Goal: Transaction & Acquisition: Obtain resource

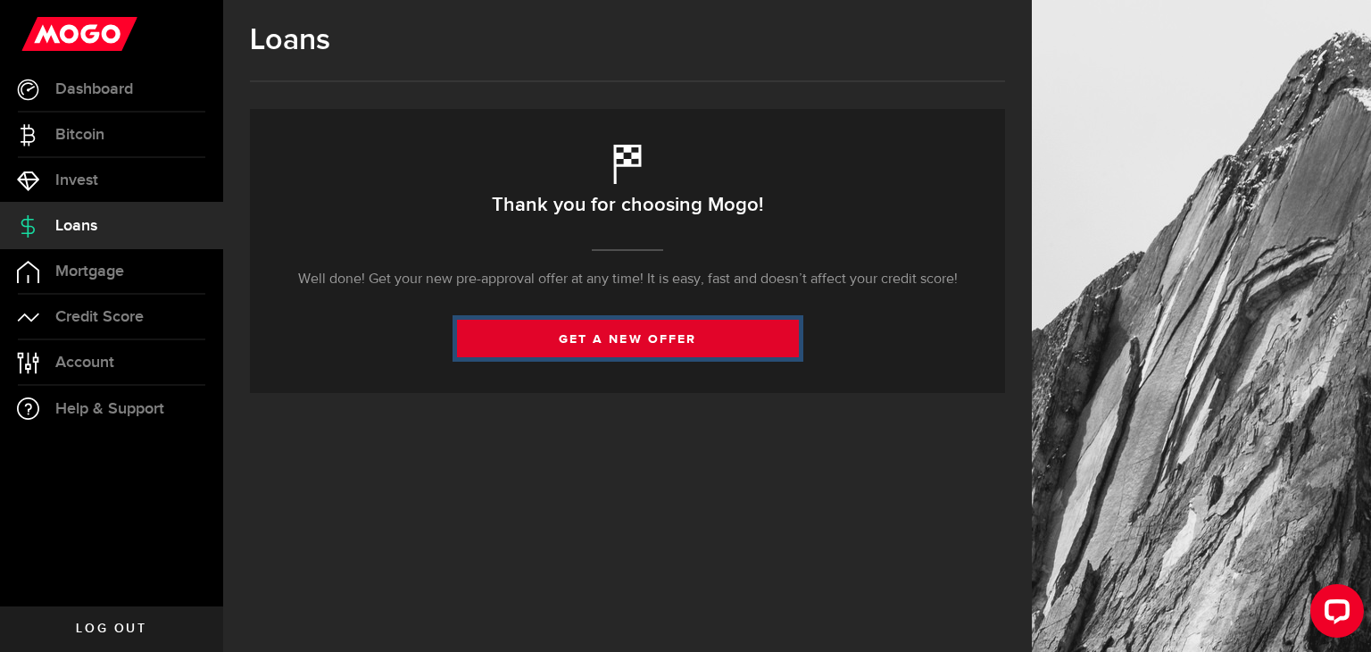
click at [632, 341] on link "get a new offer" at bounding box center [628, 338] width 342 height 37
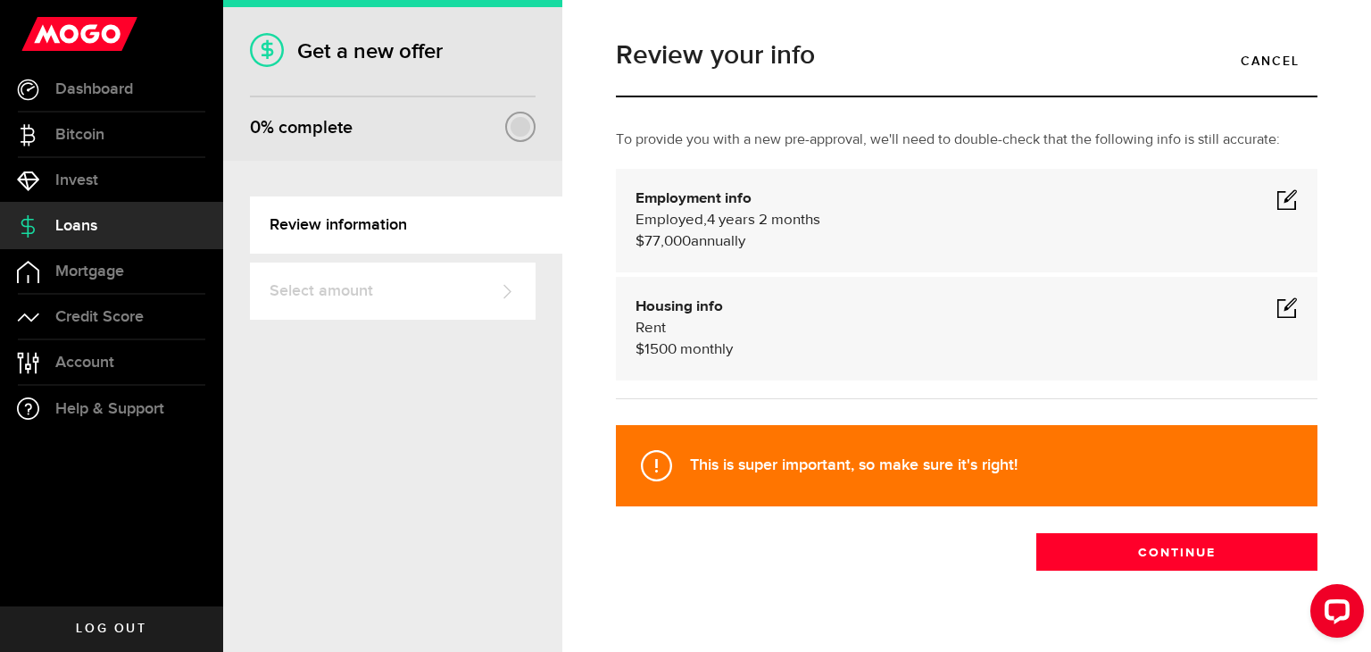
click at [1276, 197] on span at bounding box center [1286, 198] width 21 height 21
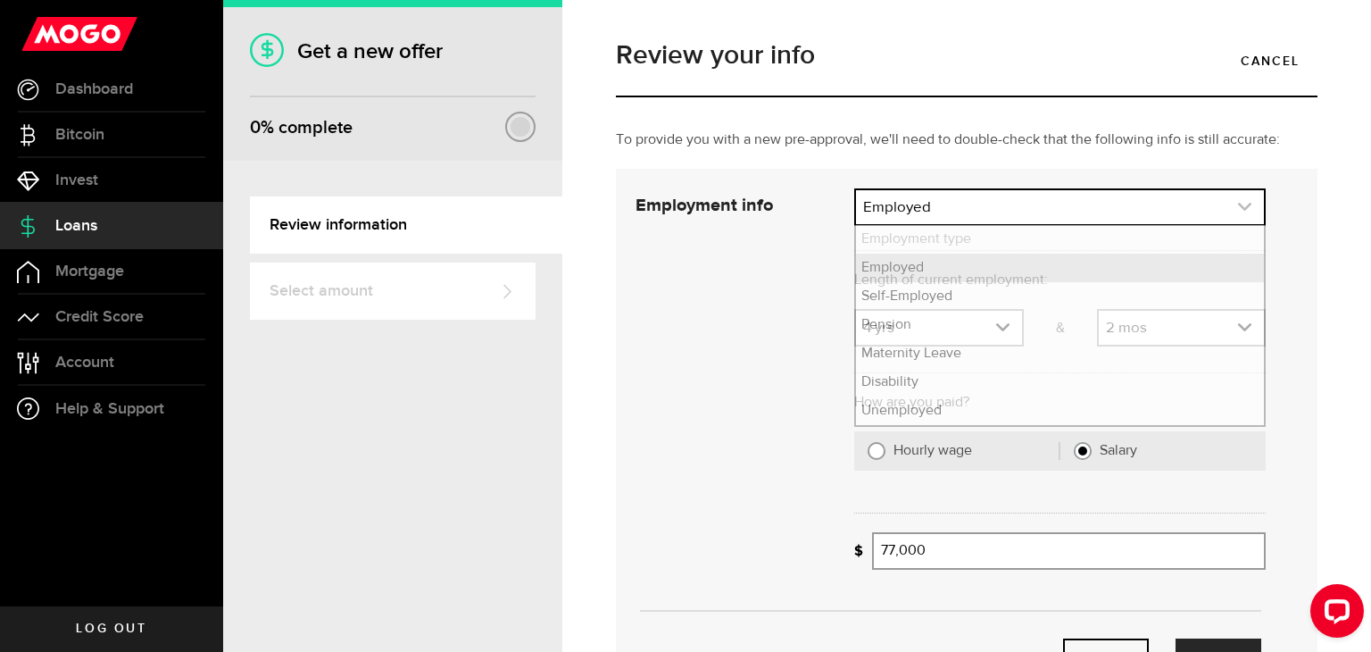
click at [1100, 204] on link "expand select" at bounding box center [1060, 207] width 408 height 34
click at [992, 295] on li "Self-Employed" at bounding box center [1060, 296] width 408 height 29
select select "Self-Employed"
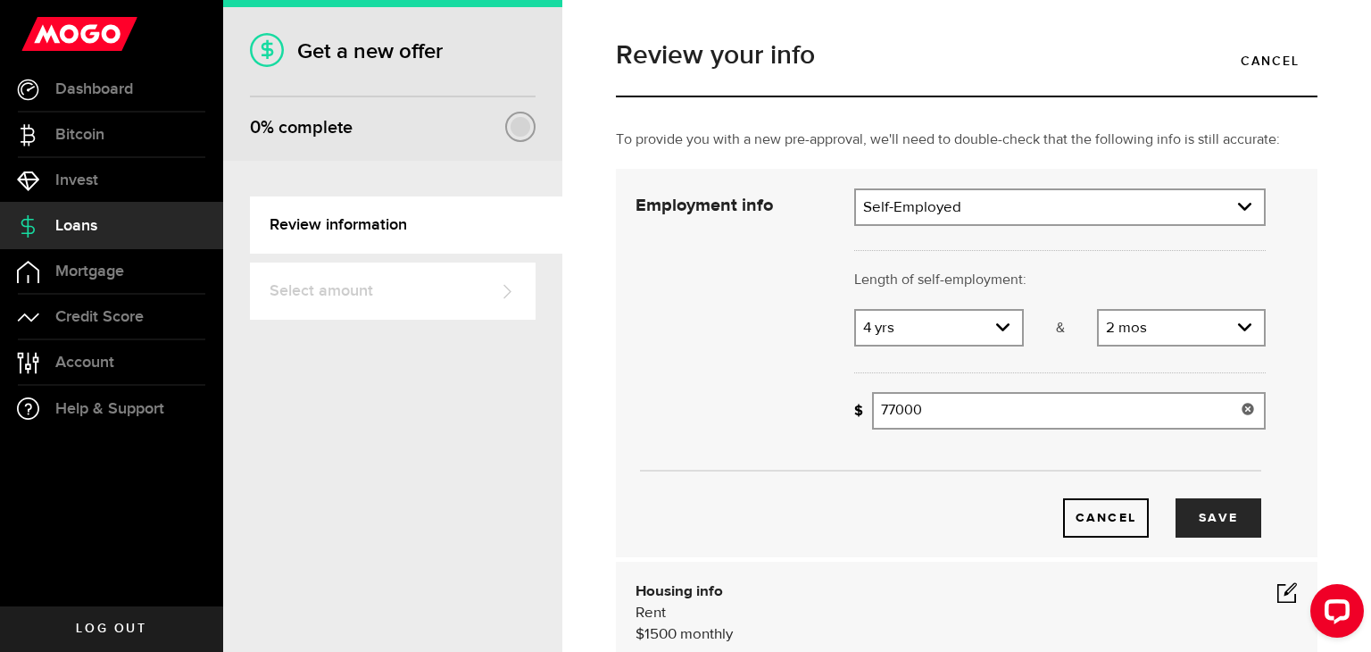
drag, startPoint x: 943, startPoint y: 414, endPoint x: 857, endPoint y: 419, distance: 85.8
click at [857, 419] on div "What's your gross annual income? 77000 Gross annual income (personal)" at bounding box center [1059, 410] width 411 height 37
type input "120,000"
click at [916, 470] on div "Cancel Save" at bounding box center [951, 490] width 684 height 95
click at [1002, 330] on icon "expand select" at bounding box center [1002, 327] width 15 height 15
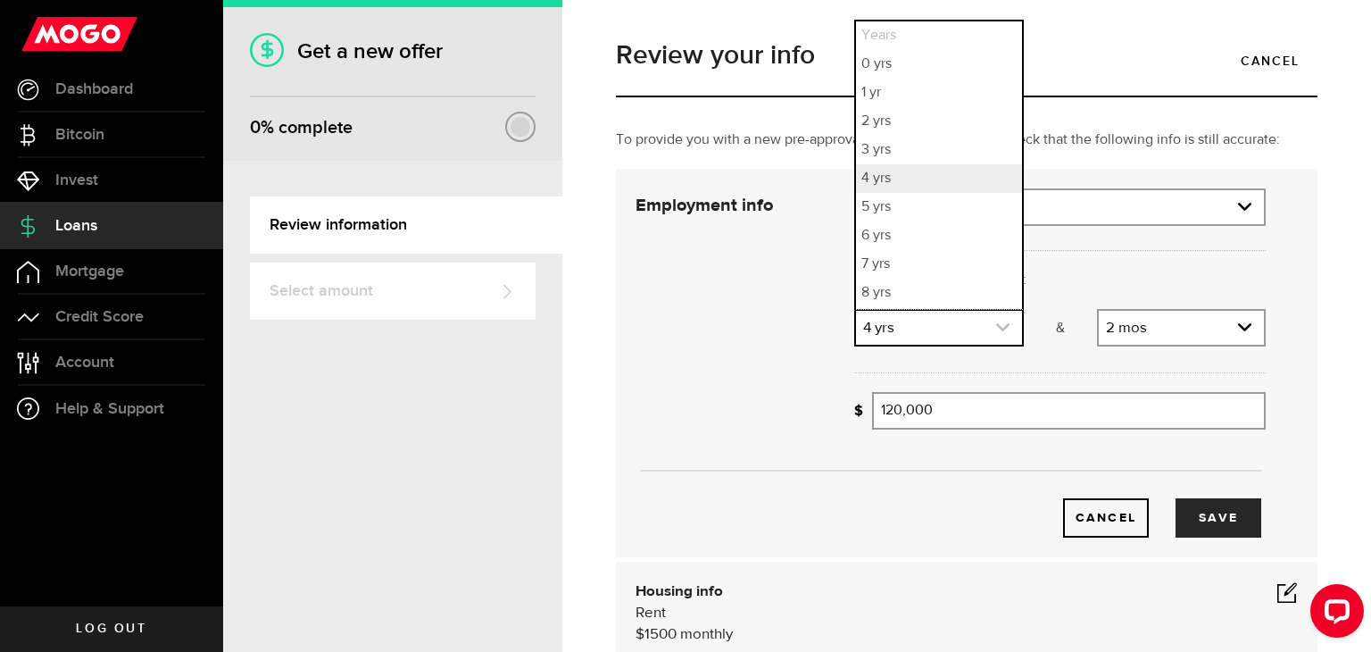
click at [1002, 330] on icon "expand select" at bounding box center [1002, 327] width 15 height 15
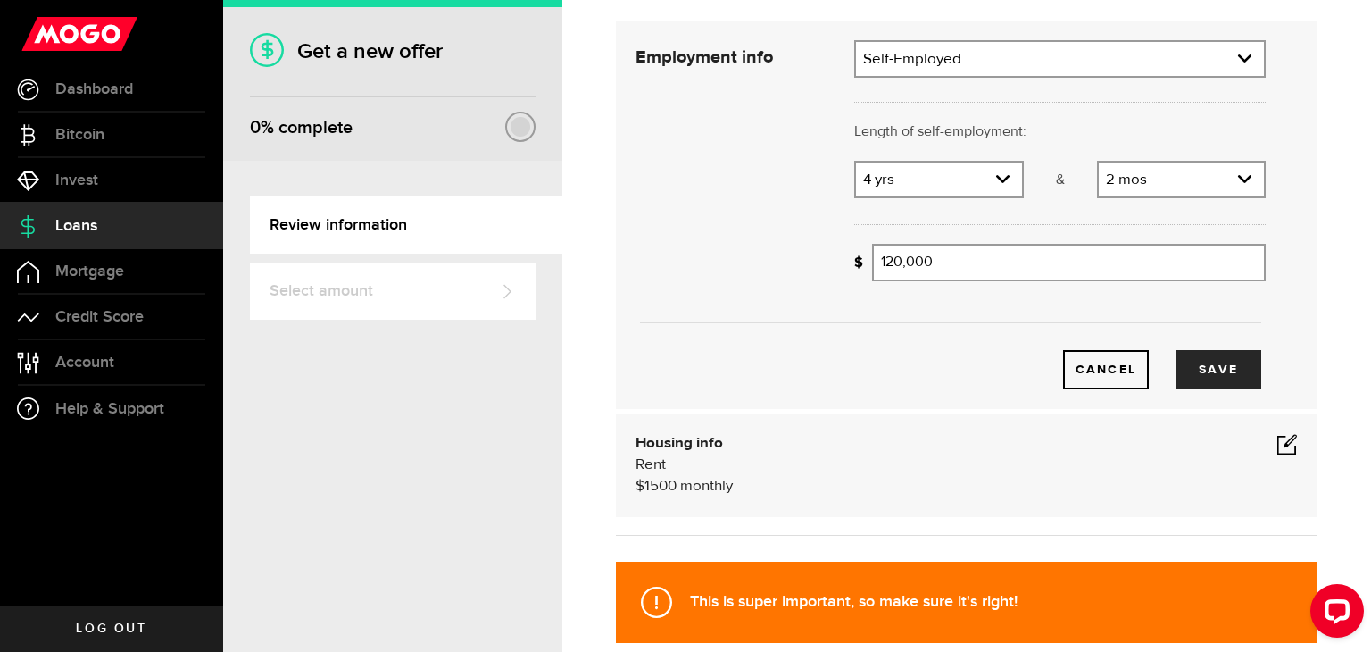
scroll to position [187, 0]
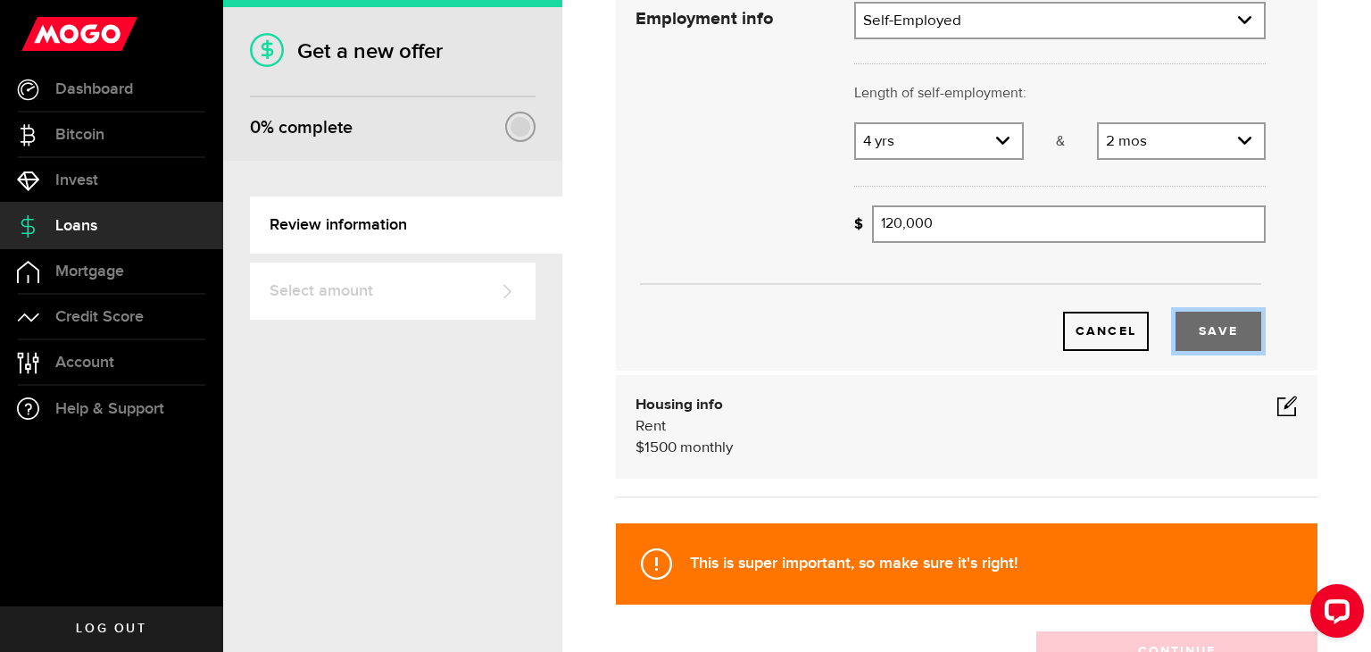
click at [1225, 337] on button "Save" at bounding box center [1219, 331] width 86 height 39
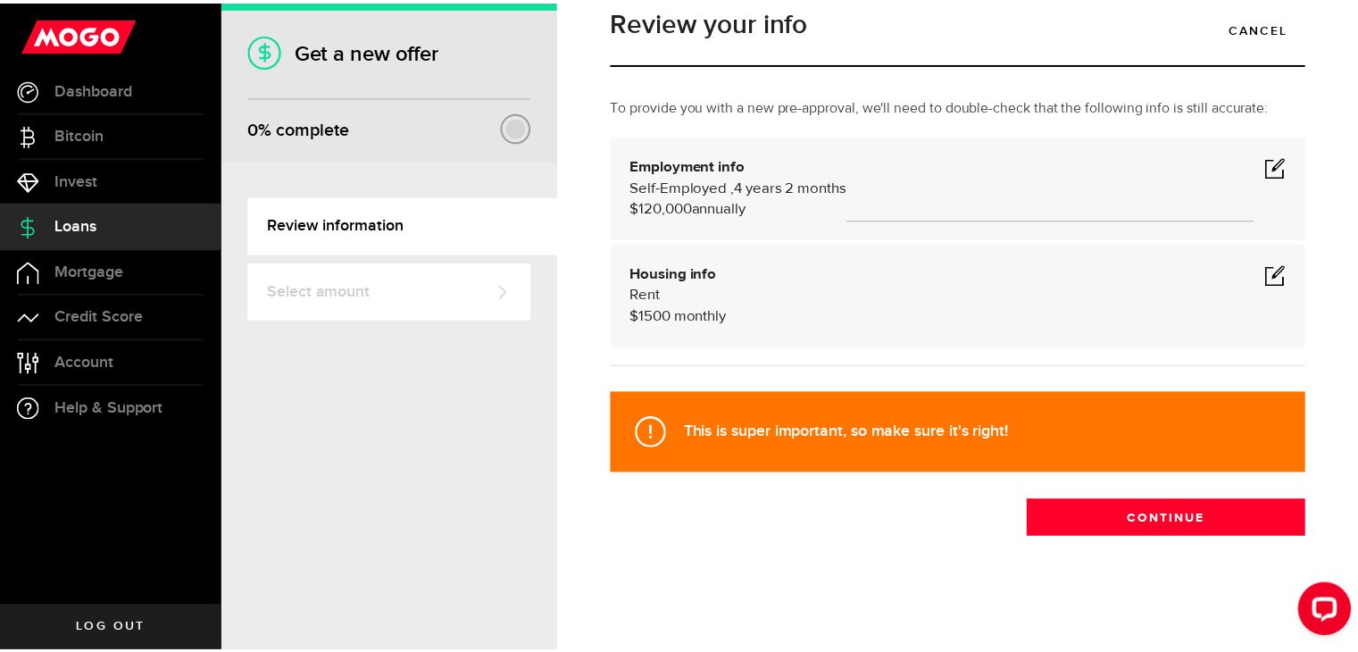
scroll to position [32, 0]
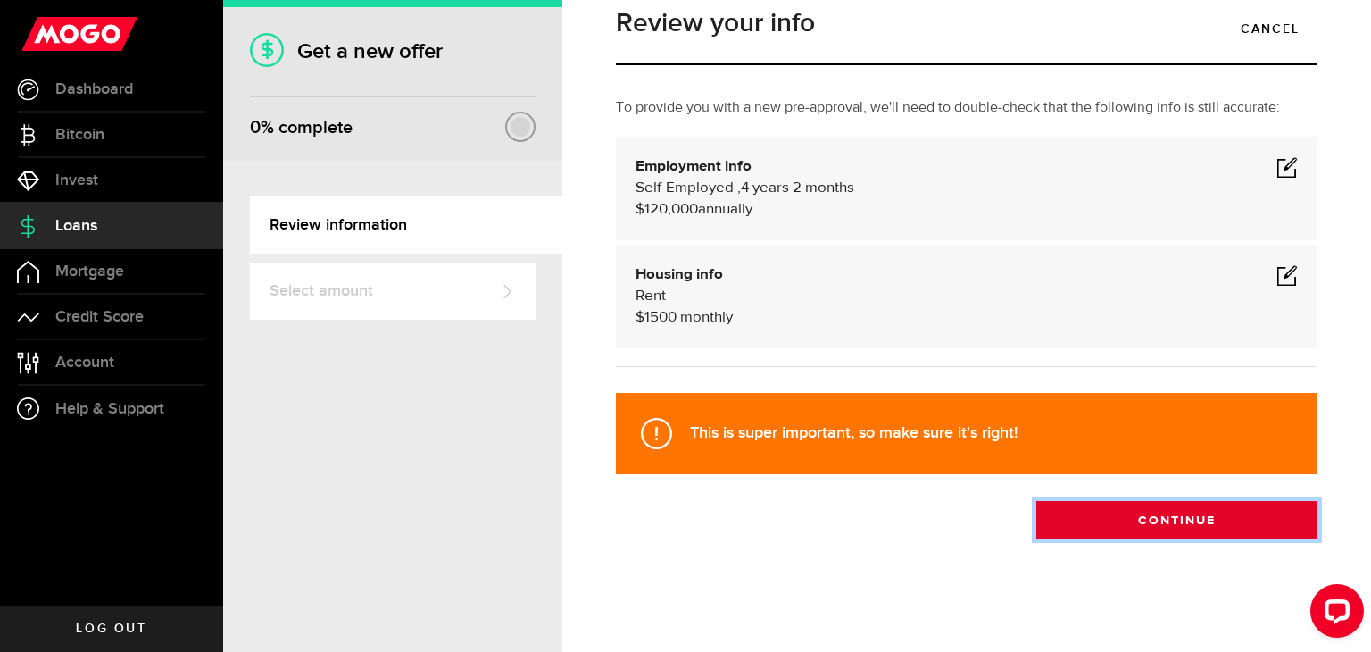
click at [1200, 523] on button "Continue" at bounding box center [1176, 519] width 281 height 37
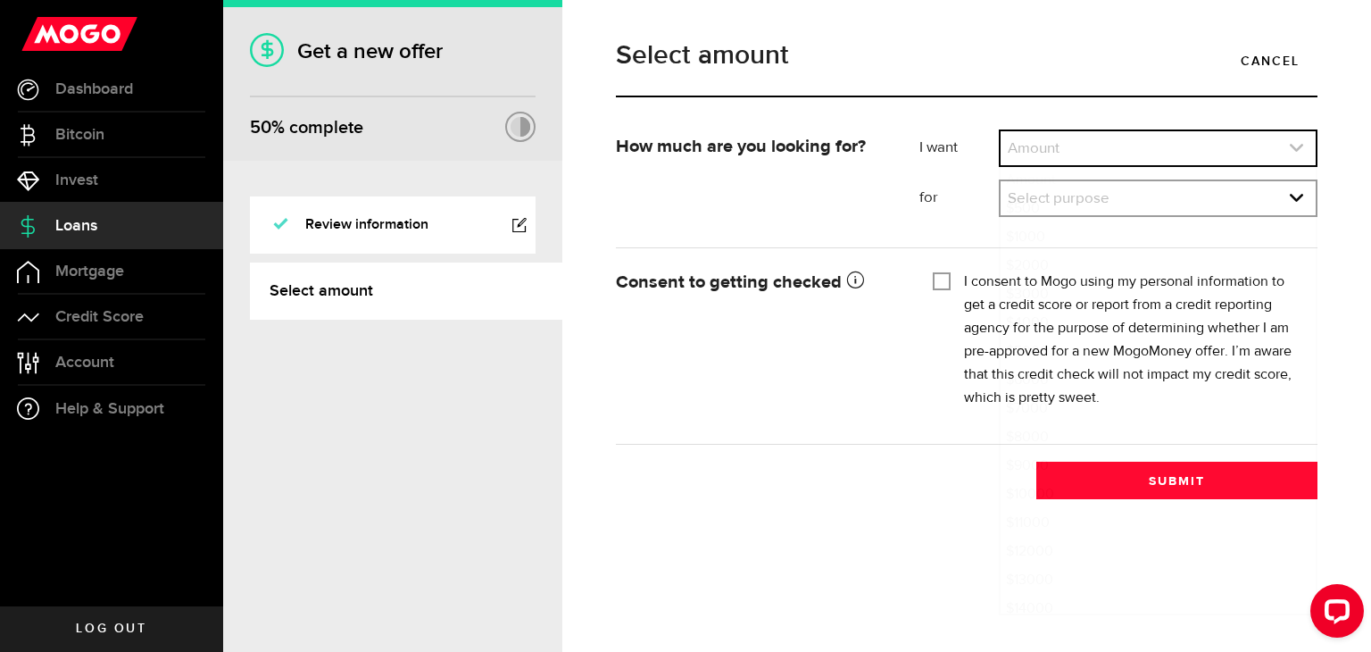
click at [1140, 145] on link "expand select" at bounding box center [1158, 148] width 315 height 34
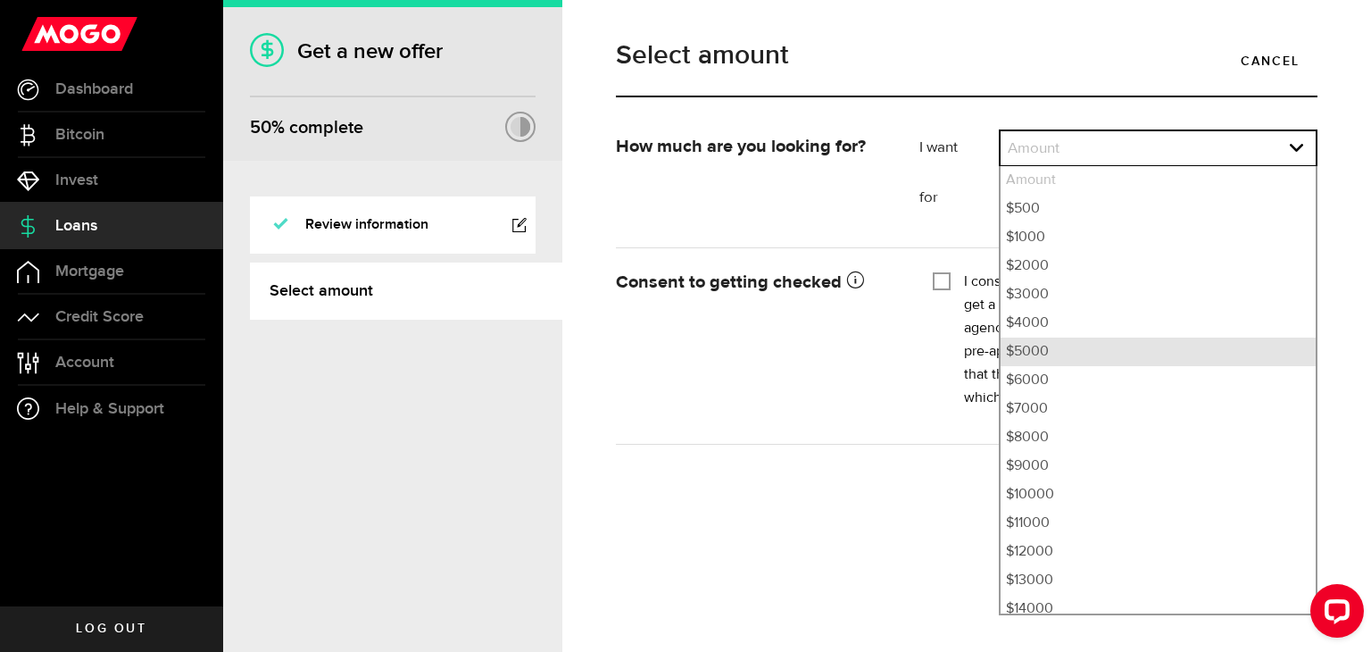
click at [1059, 358] on li "$5000" at bounding box center [1158, 351] width 315 height 29
select select "5000"
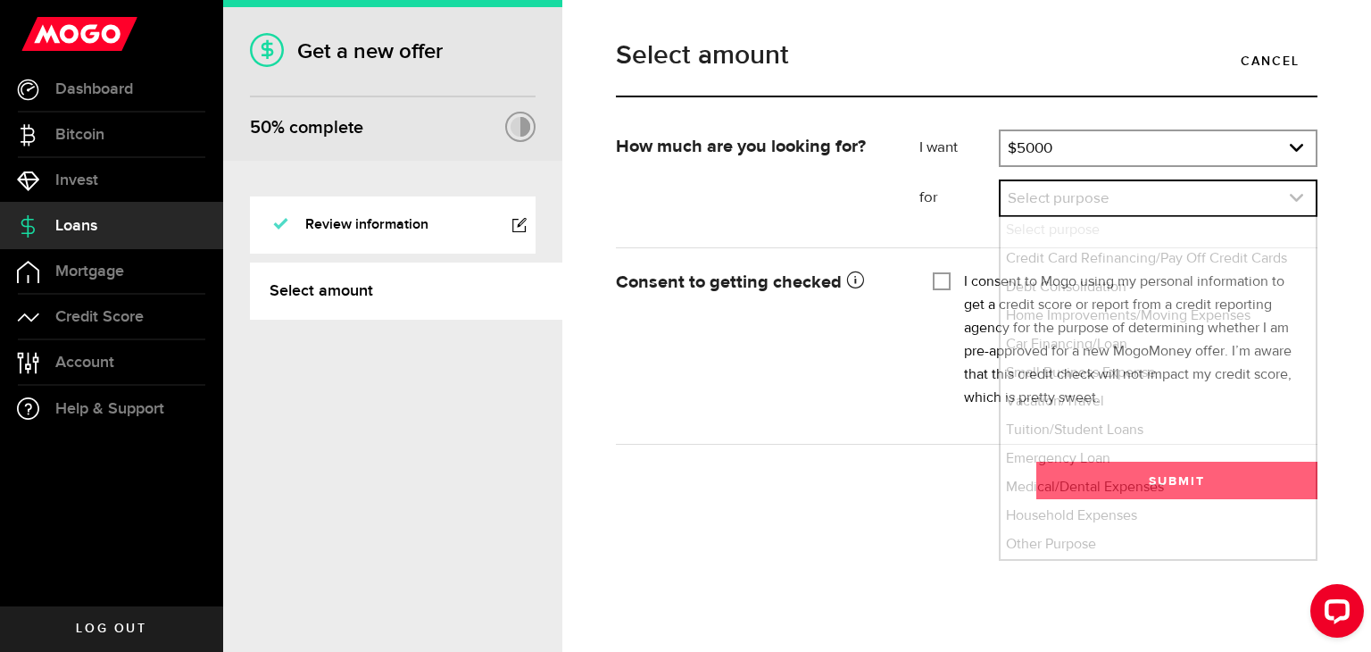
click at [1131, 207] on link "expand select" at bounding box center [1158, 198] width 315 height 34
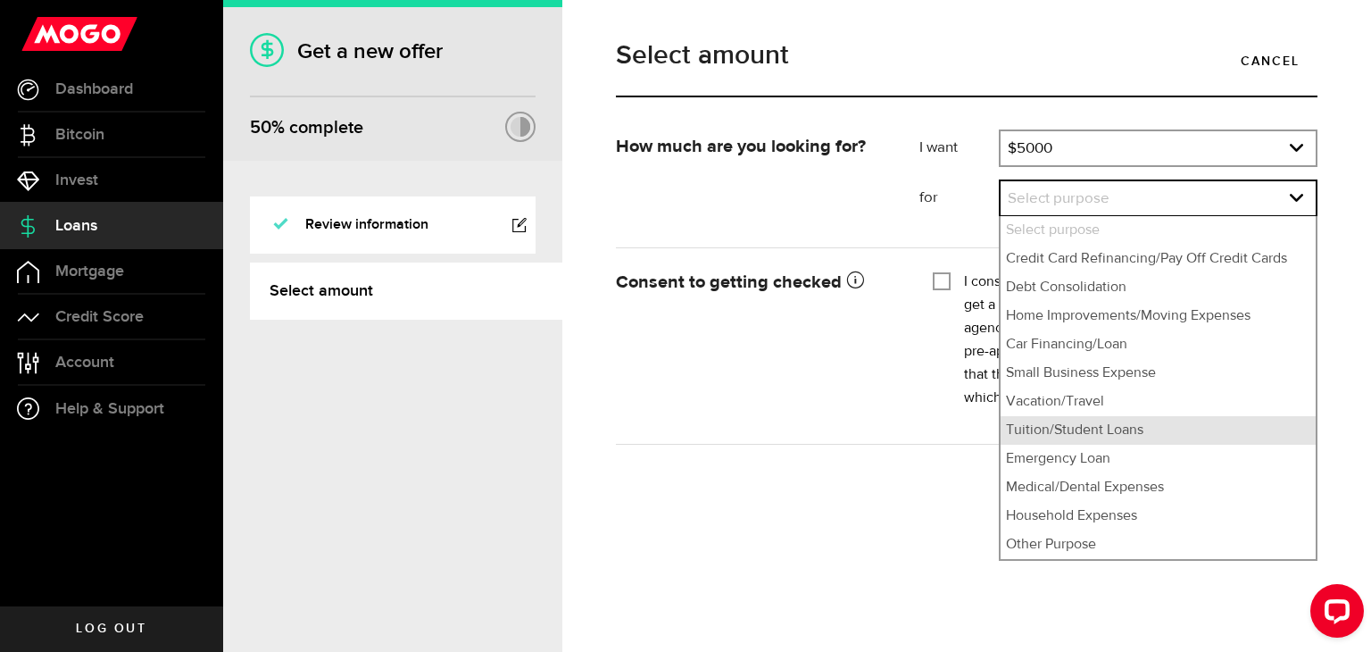
click at [1110, 436] on li "Tuition/Student Loans" at bounding box center [1158, 430] width 315 height 29
select select "Tuition/Student Loans"
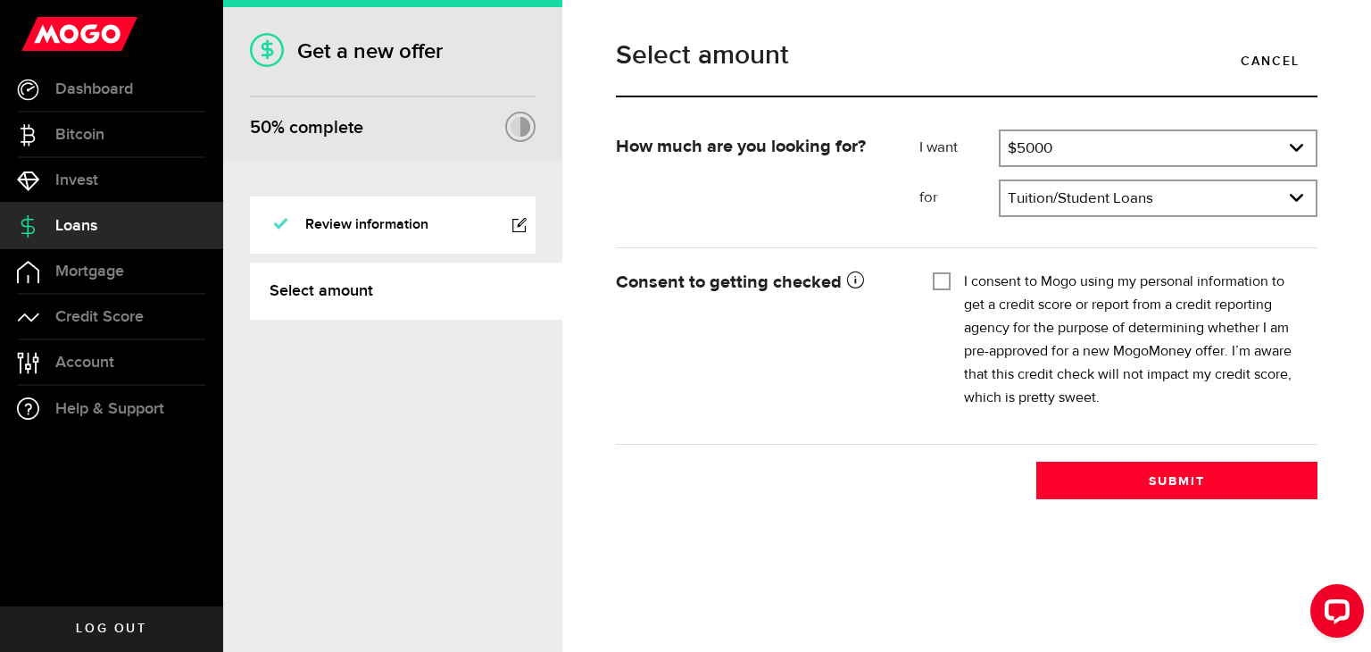
click at [938, 284] on input "I consent to Mogo using my personal information to get a credit score or report…" at bounding box center [942, 279] width 18 height 18
checkbox input "true"
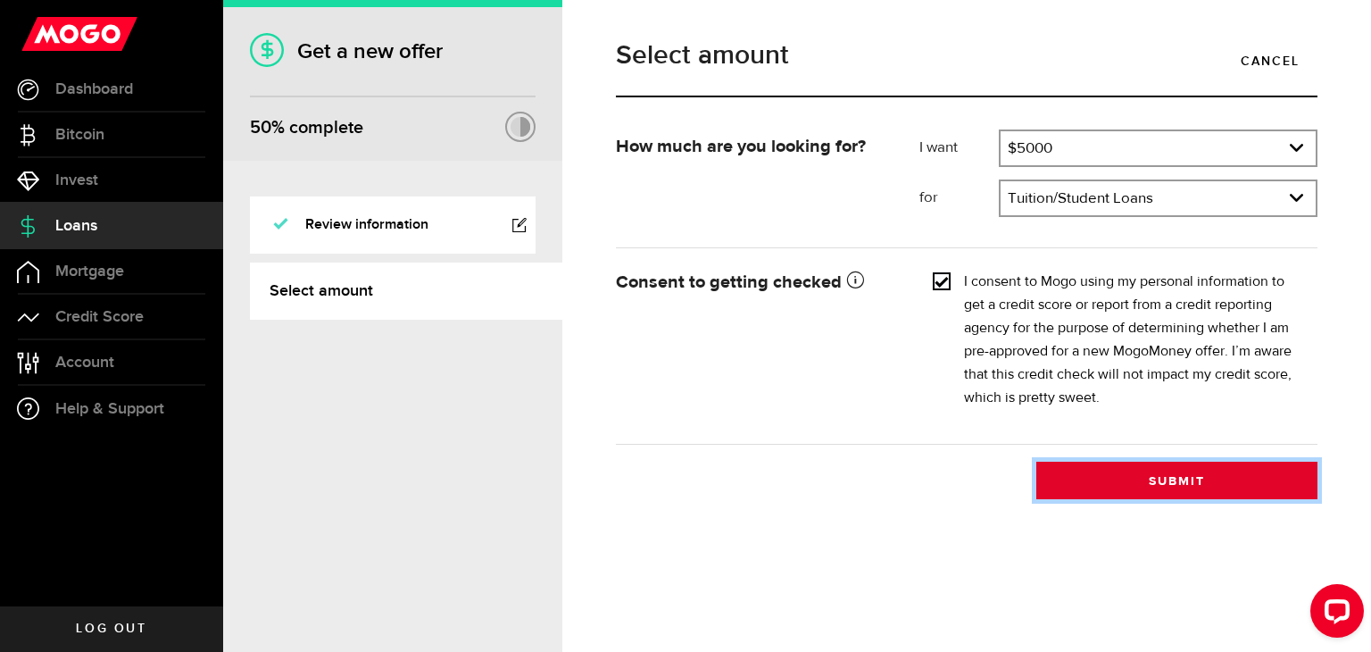
click at [1097, 478] on button "Submit" at bounding box center [1176, 479] width 281 height 37
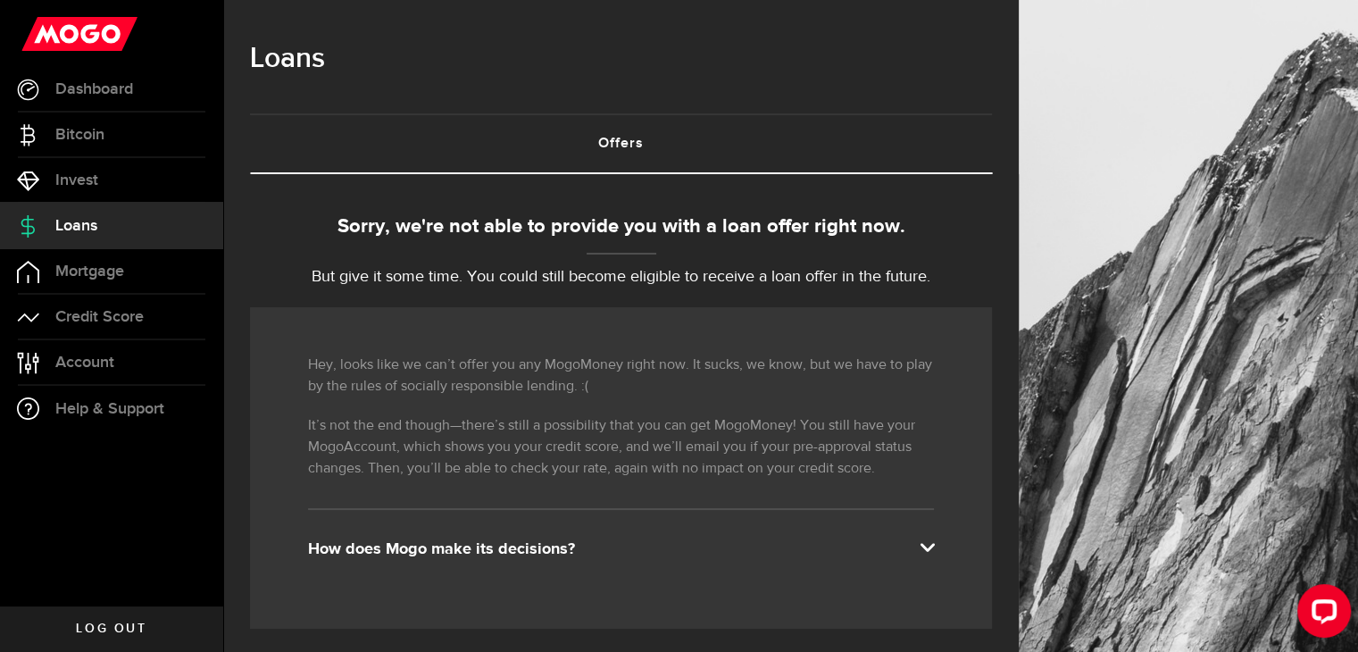
click at [934, 538] on span at bounding box center [926, 545] width 14 height 14
